Goal: Task Accomplishment & Management: Complete application form

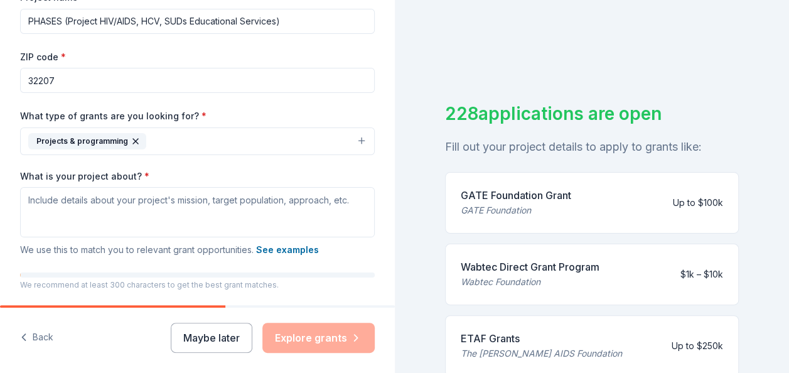
scroll to position [170, 0]
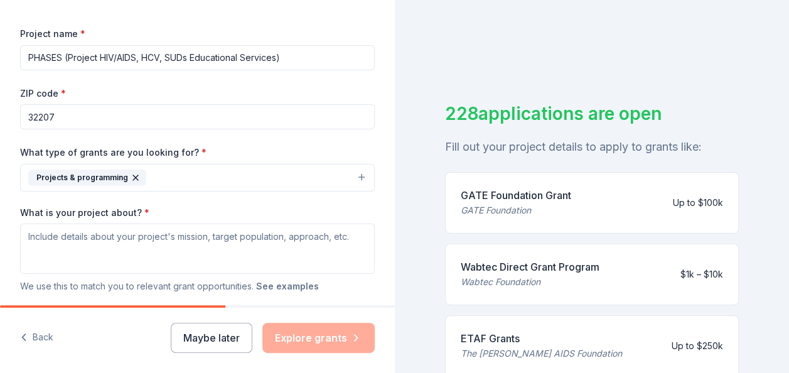
click at [294, 283] on button "See examples" at bounding box center [287, 286] width 63 height 15
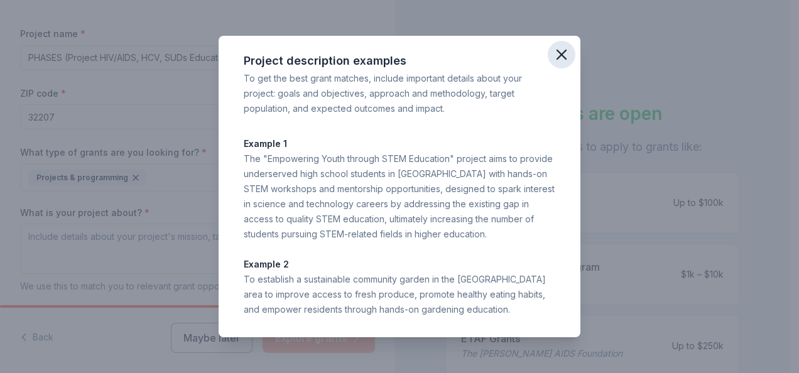
click at [558, 54] on icon "button" at bounding box center [561, 55] width 18 height 18
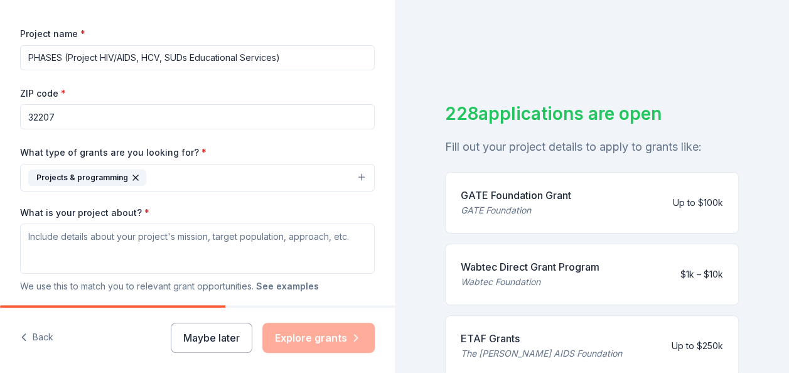
click at [301, 283] on button "See examples" at bounding box center [287, 286] width 63 height 15
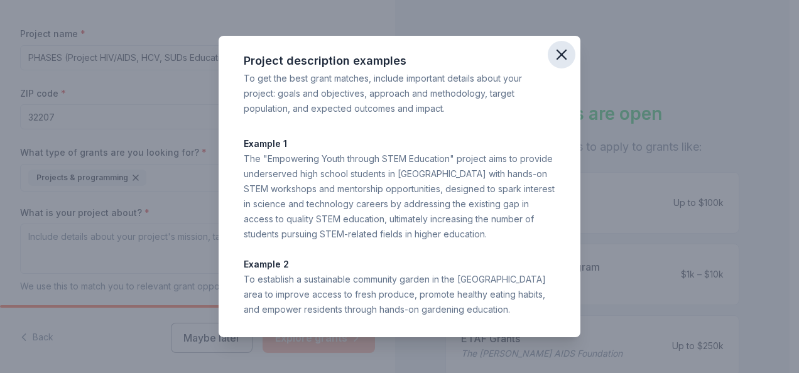
click at [565, 51] on icon "button" at bounding box center [561, 54] width 9 height 9
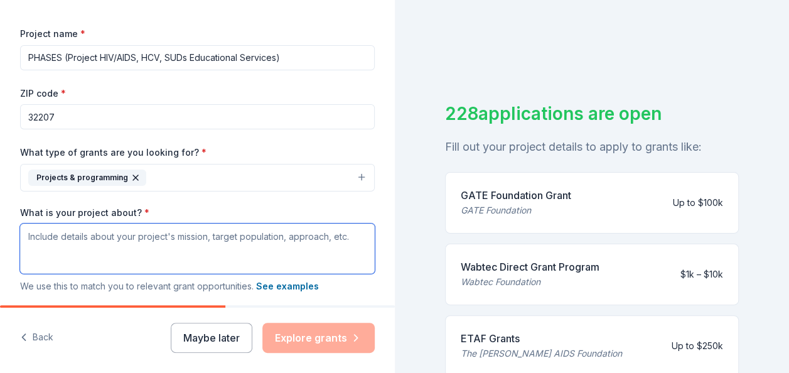
click at [41, 255] on textarea "What is your project about? *" at bounding box center [197, 249] width 355 height 50
click at [60, 262] on textarea "What is your project about? *" at bounding box center [197, 249] width 355 height 50
click at [29, 237] on textarea "What is your project about? *" at bounding box center [197, 249] width 355 height 50
paste textarea "Pathway Recovery is a trauma-informed community-based and street mobile outreac…"
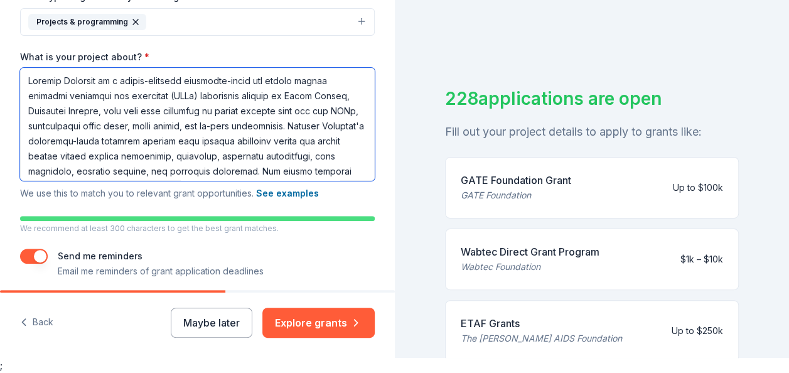
scroll to position [358, 0]
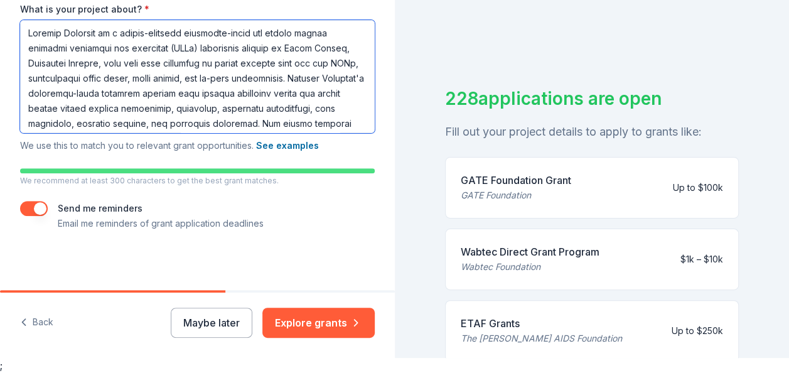
type textarea "Pathway Recovery is a trauma-informed community-based and street mobile outreac…"
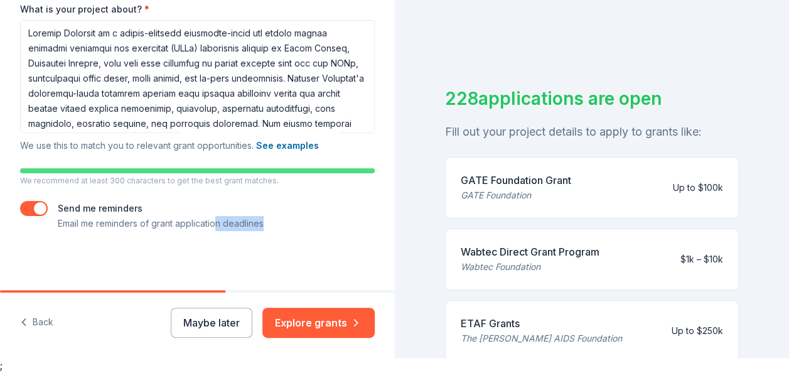
drag, startPoint x: 221, startPoint y: 289, endPoint x: 291, endPoint y: 288, distance: 70.3
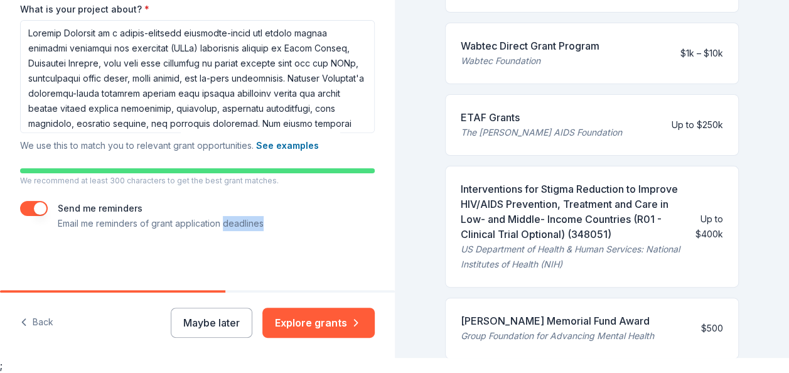
scroll to position [251, 0]
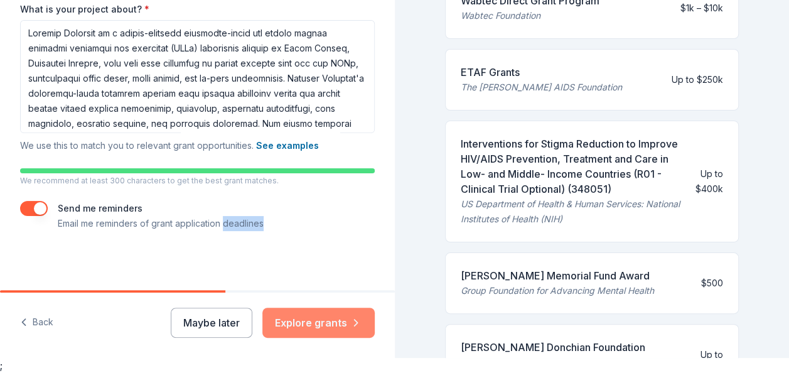
click at [315, 320] on button "Explore grants" at bounding box center [318, 323] width 112 height 30
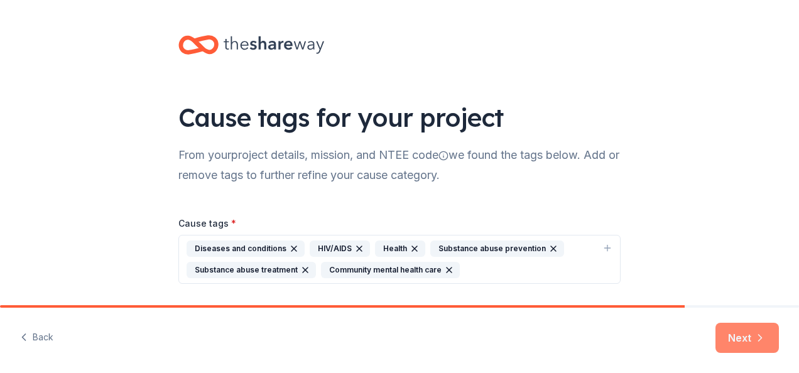
click at [746, 333] on button "Next" at bounding box center [746, 338] width 63 height 30
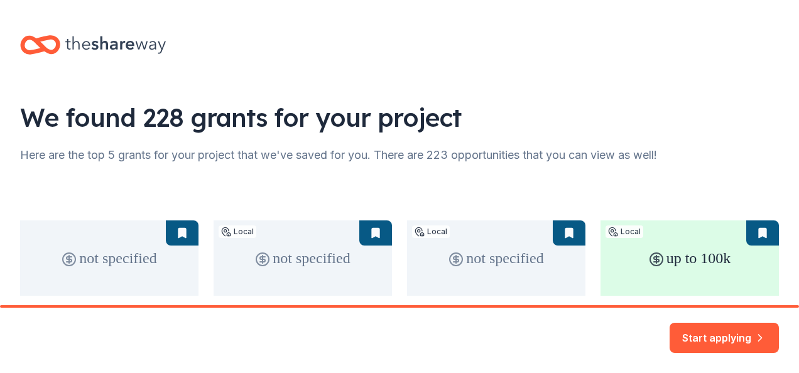
click at [456, 350] on div "Start applying" at bounding box center [399, 340] width 799 height 65
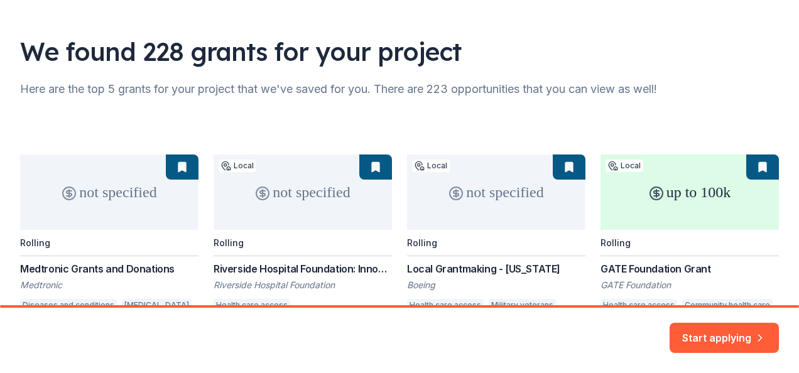
scroll to position [126, 0]
